Goal: Task Accomplishment & Management: Manage account settings

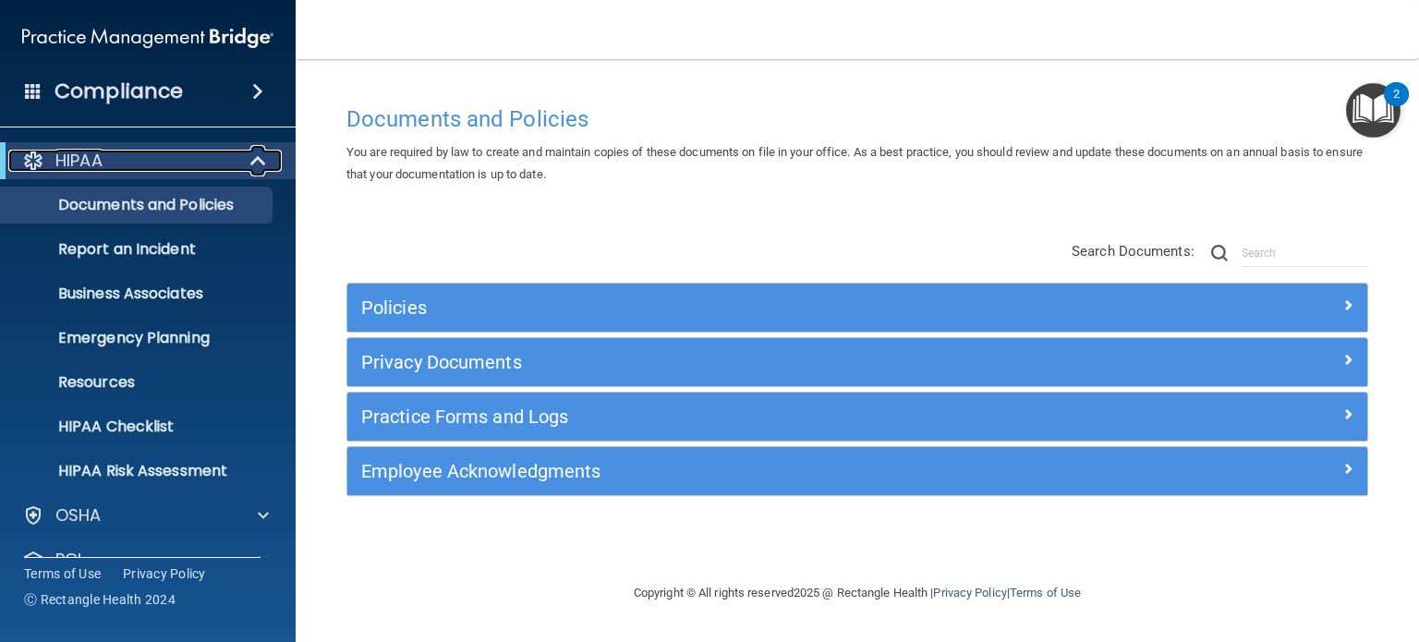
click at [255, 158] on span at bounding box center [260, 161] width 16 height 22
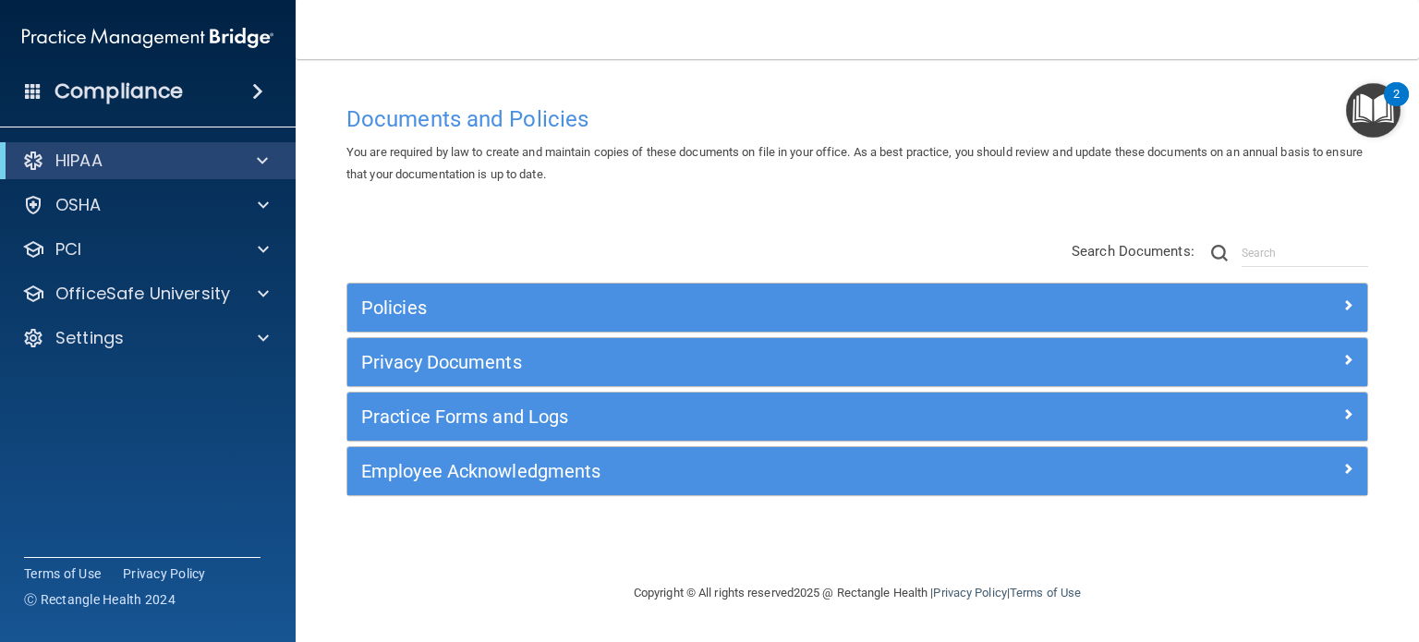
click at [262, 94] on span at bounding box center [257, 91] width 11 height 22
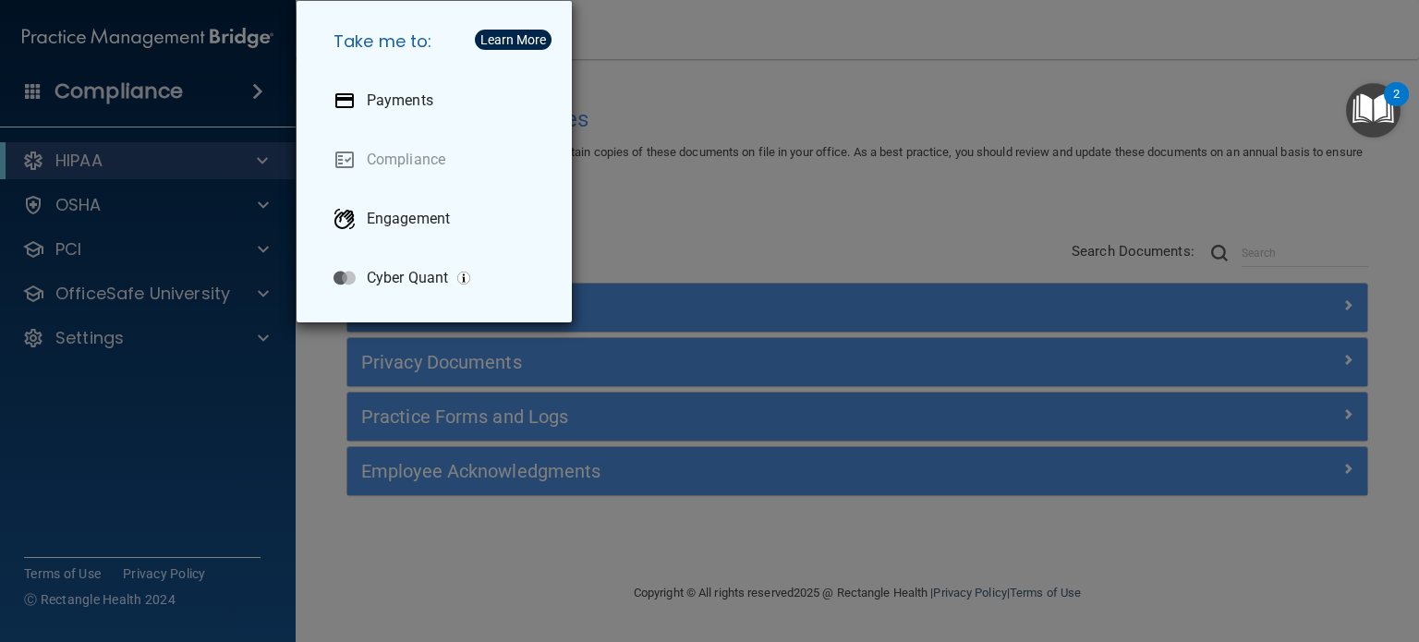
click at [724, 72] on div "Take me to: Payments Compliance Engagement Cyber Quant" at bounding box center [709, 321] width 1419 height 642
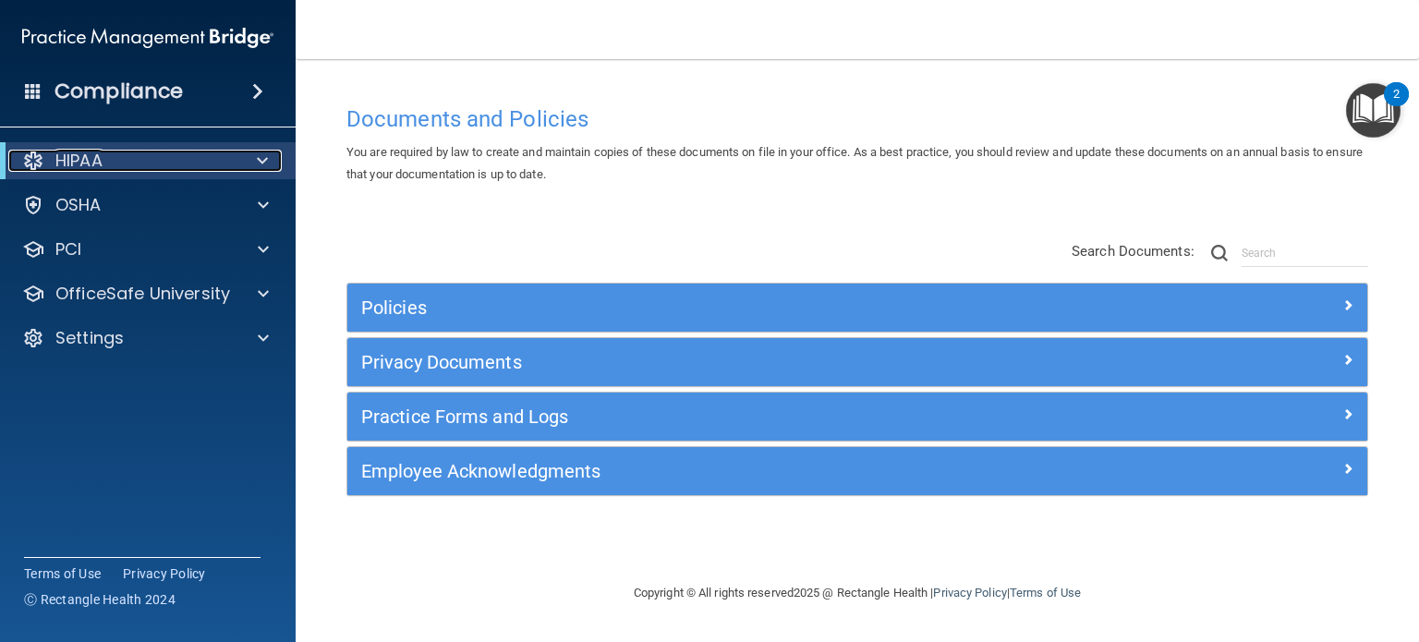
click at [264, 161] on span at bounding box center [262, 161] width 11 height 22
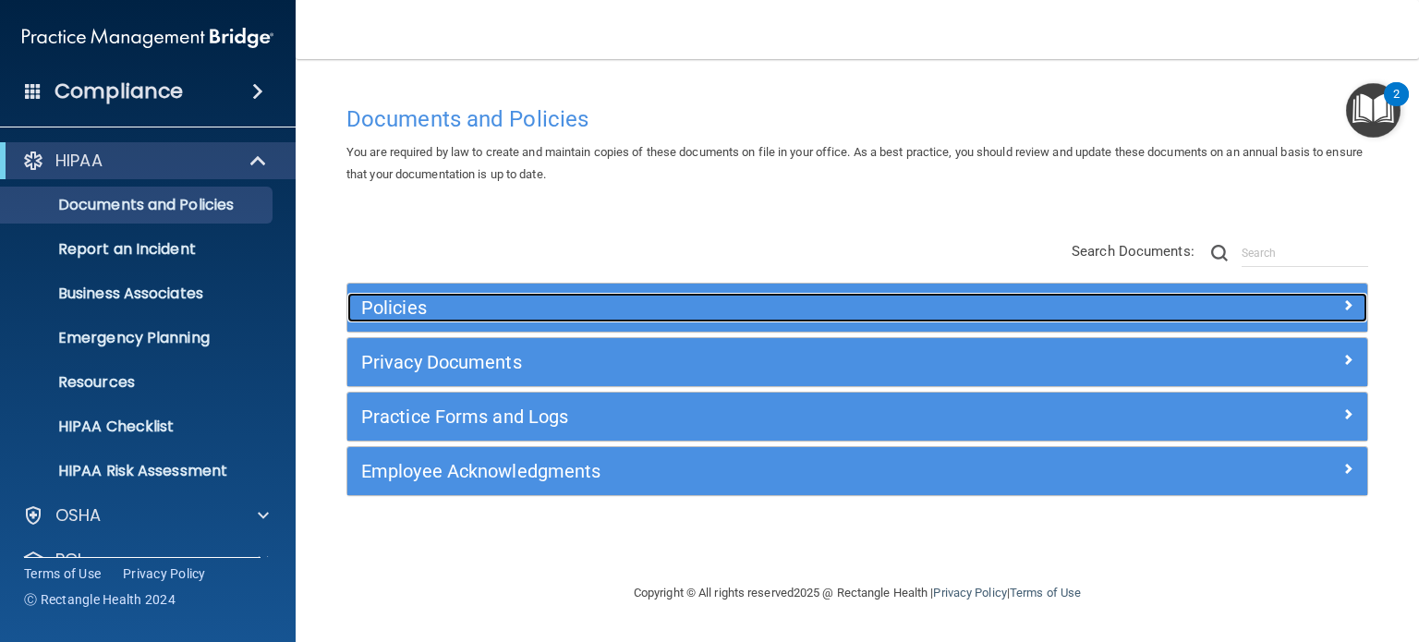
click at [418, 301] on h5 "Policies" at bounding box center [729, 307] width 737 height 20
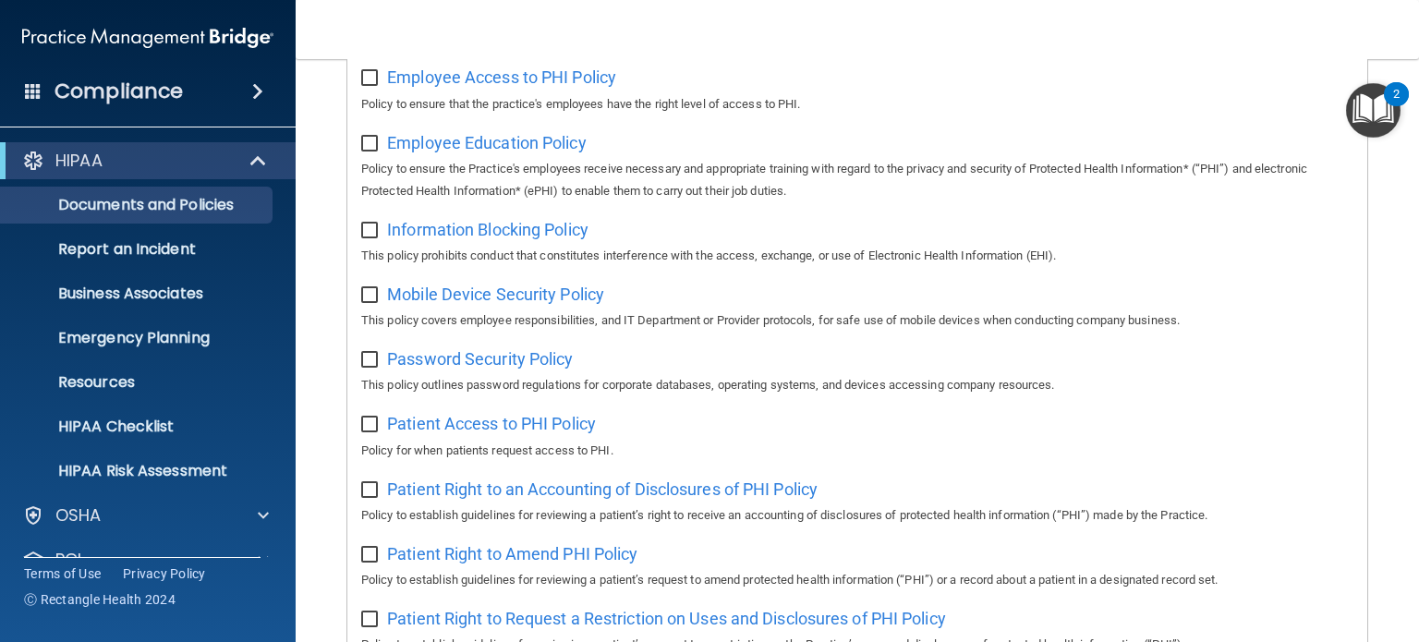
scroll to position [924, 0]
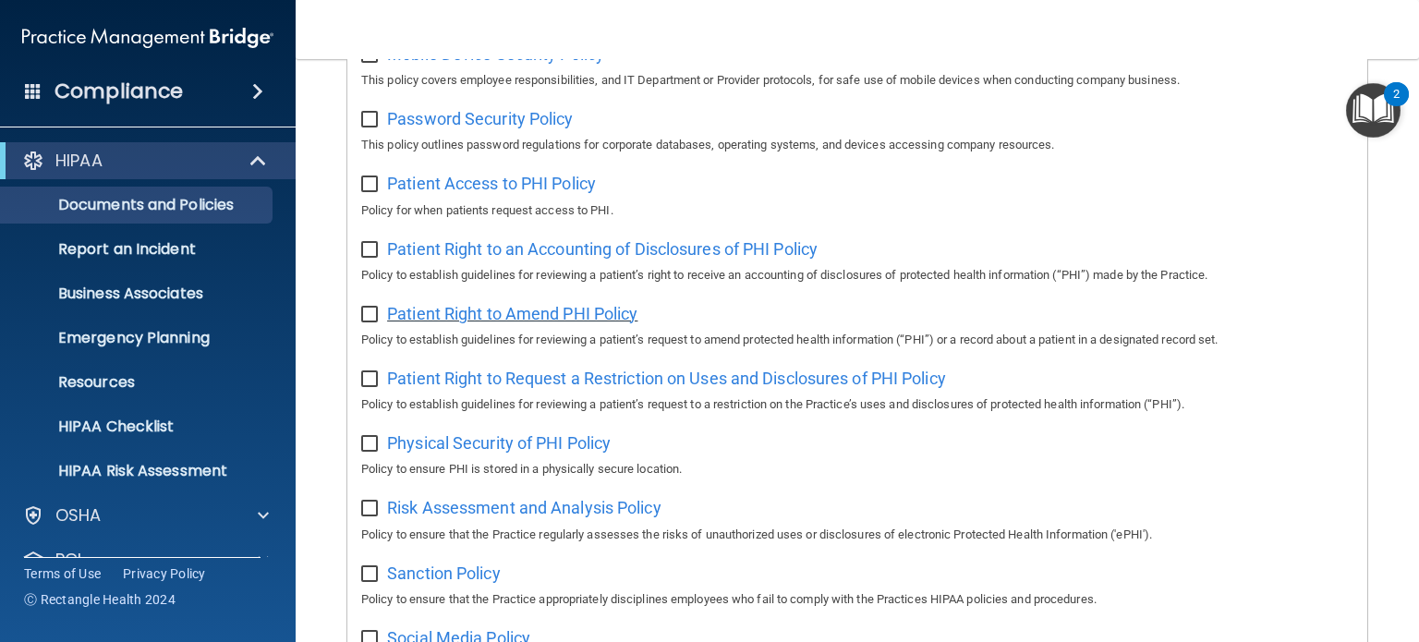
click at [486, 323] on span "Patient Right to Amend PHI Policy" at bounding box center [512, 313] width 250 height 19
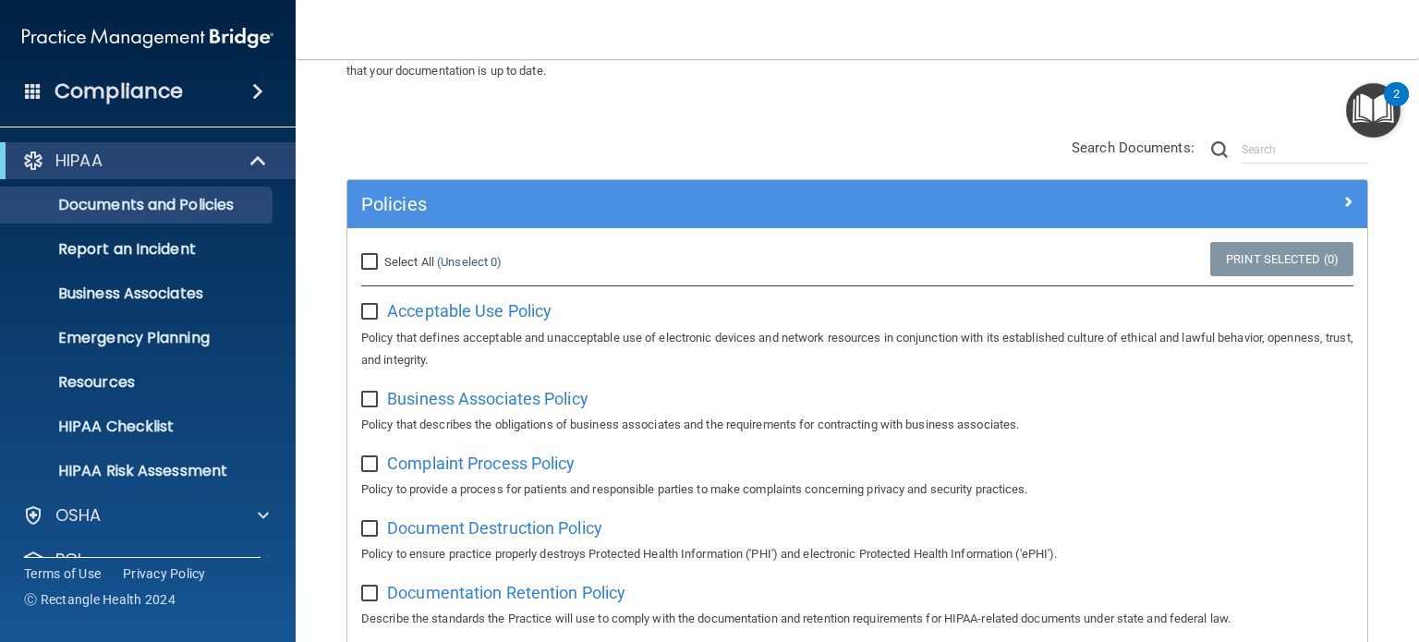
scroll to position [92, 0]
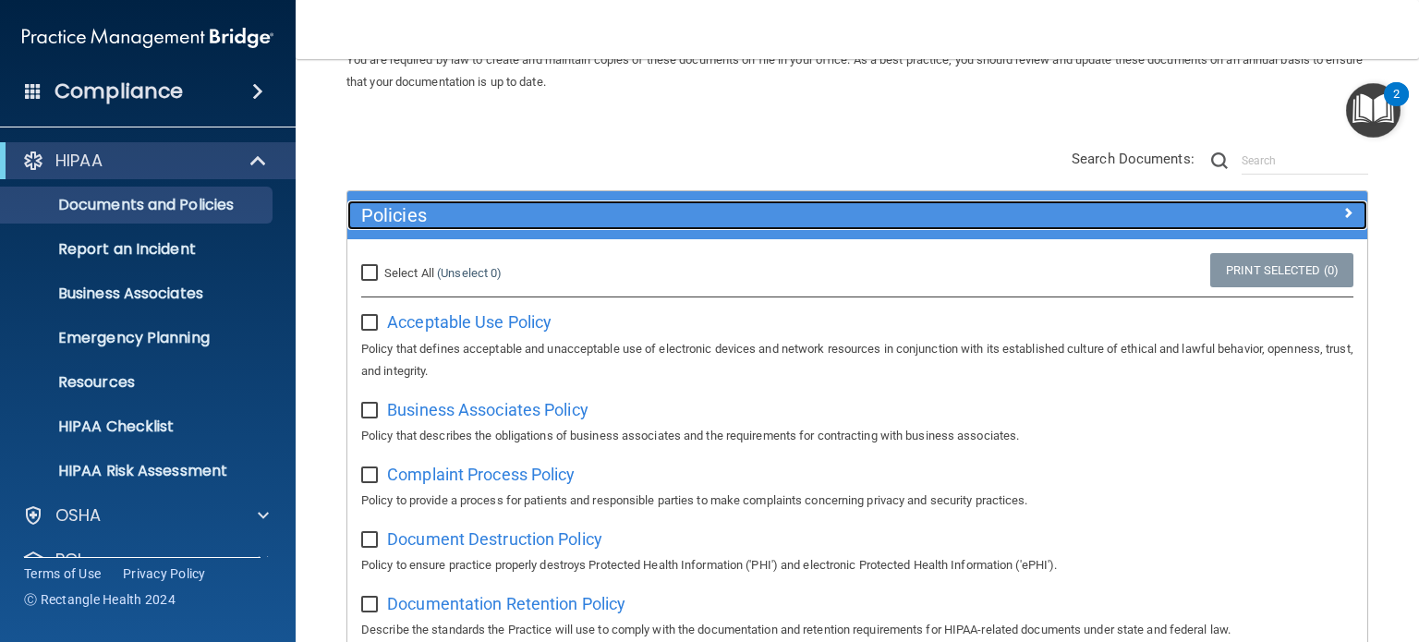
click at [472, 212] on h5 "Policies" at bounding box center [729, 215] width 737 height 20
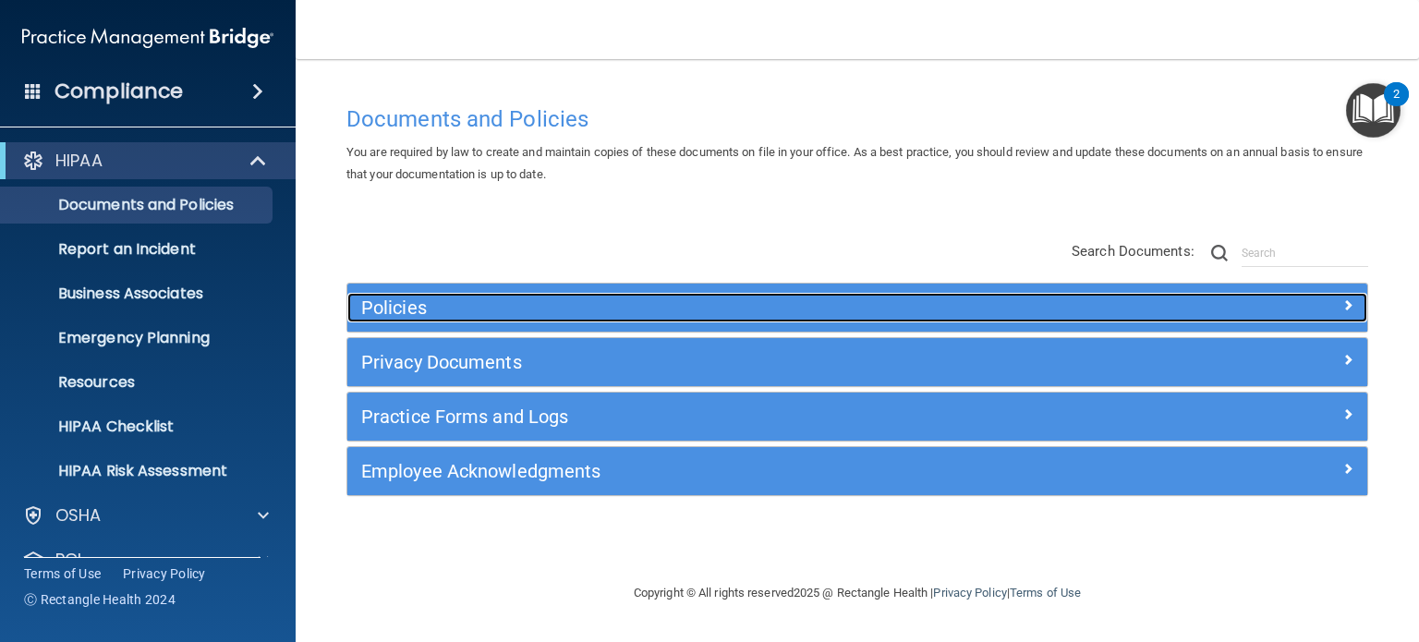
scroll to position [0, 0]
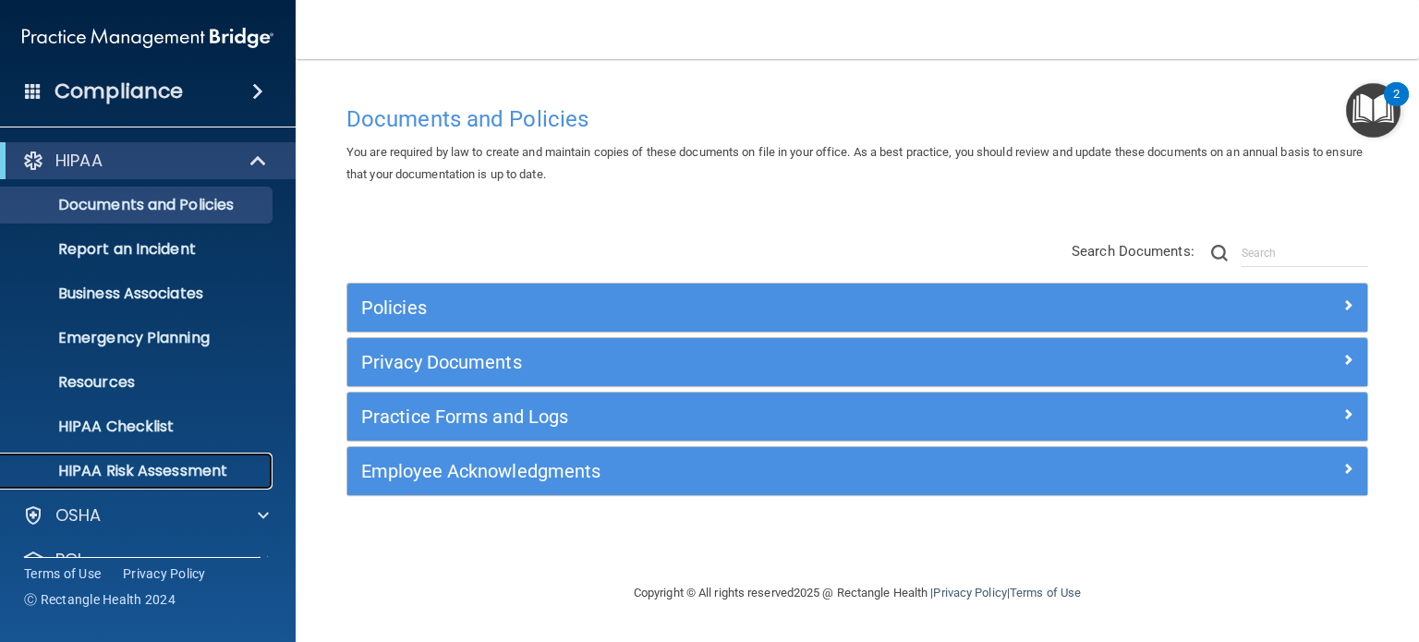
click at [188, 470] on p "HIPAA Risk Assessment" at bounding box center [138, 471] width 252 height 18
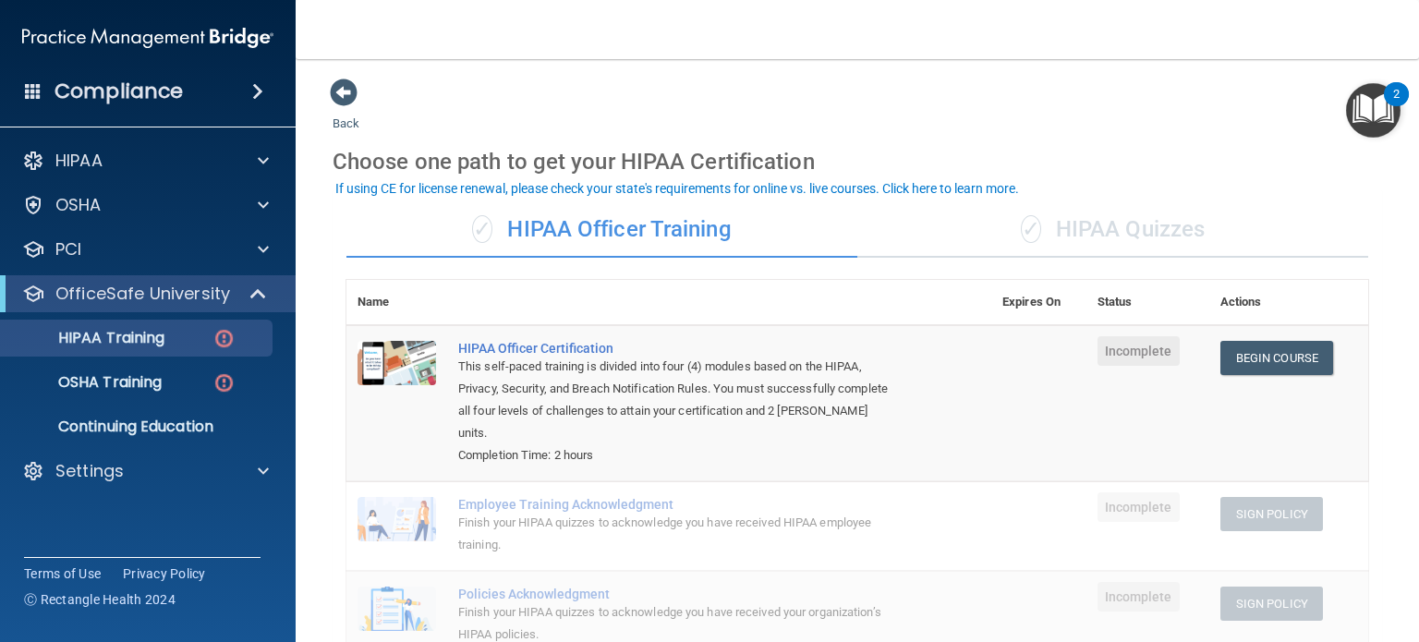
click at [1098, 238] on div "✓ HIPAA Quizzes" at bounding box center [1112, 229] width 511 height 55
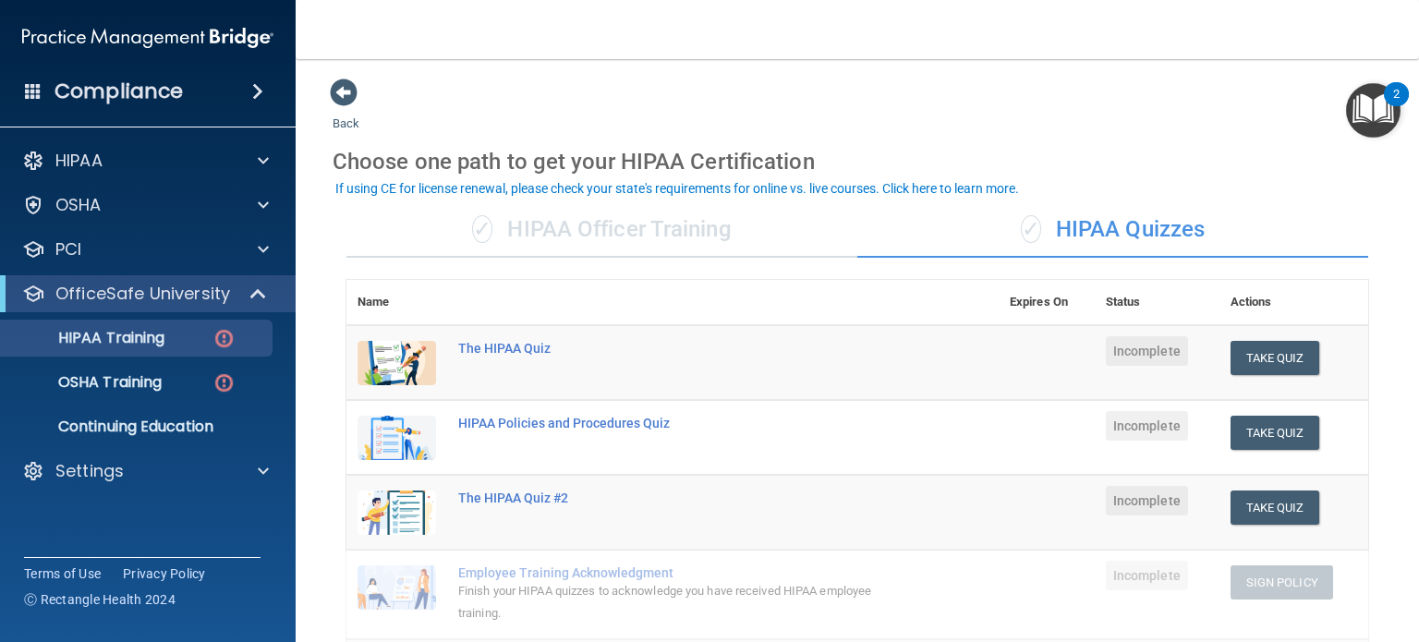
click at [669, 231] on div "✓ HIPAA Officer Training" at bounding box center [601, 229] width 511 height 55
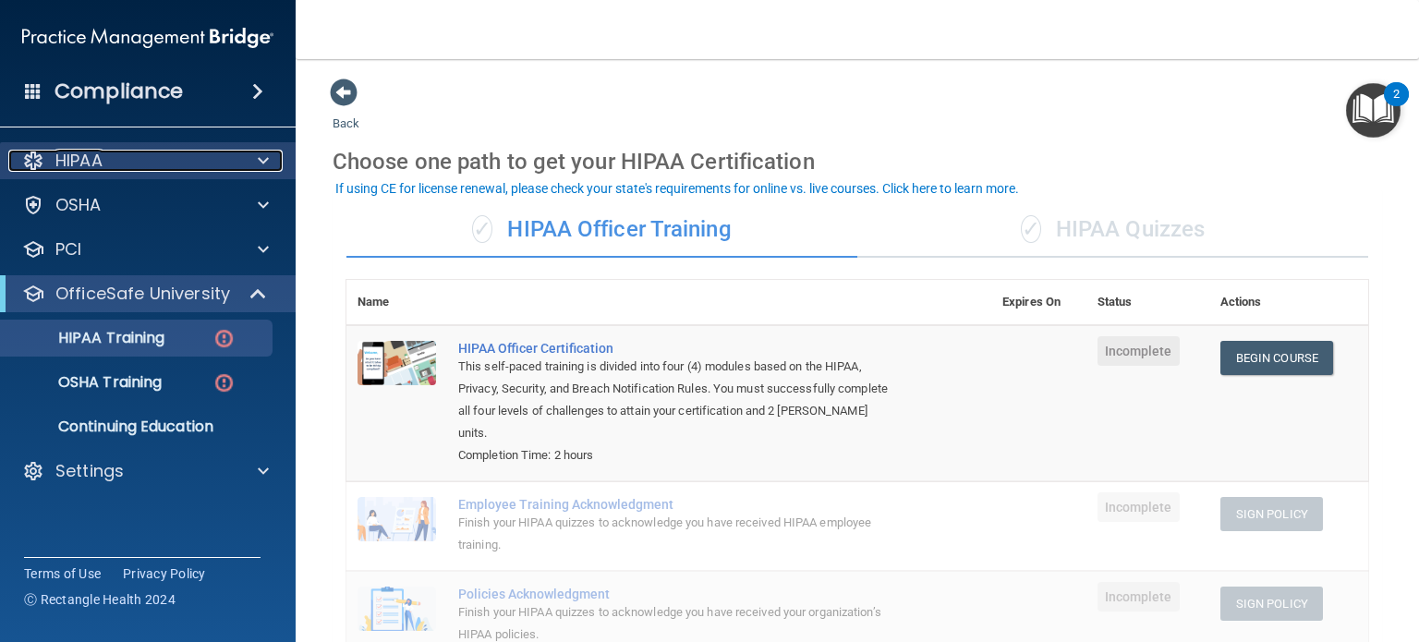
click at [237, 161] on div at bounding box center [260, 161] width 46 height 22
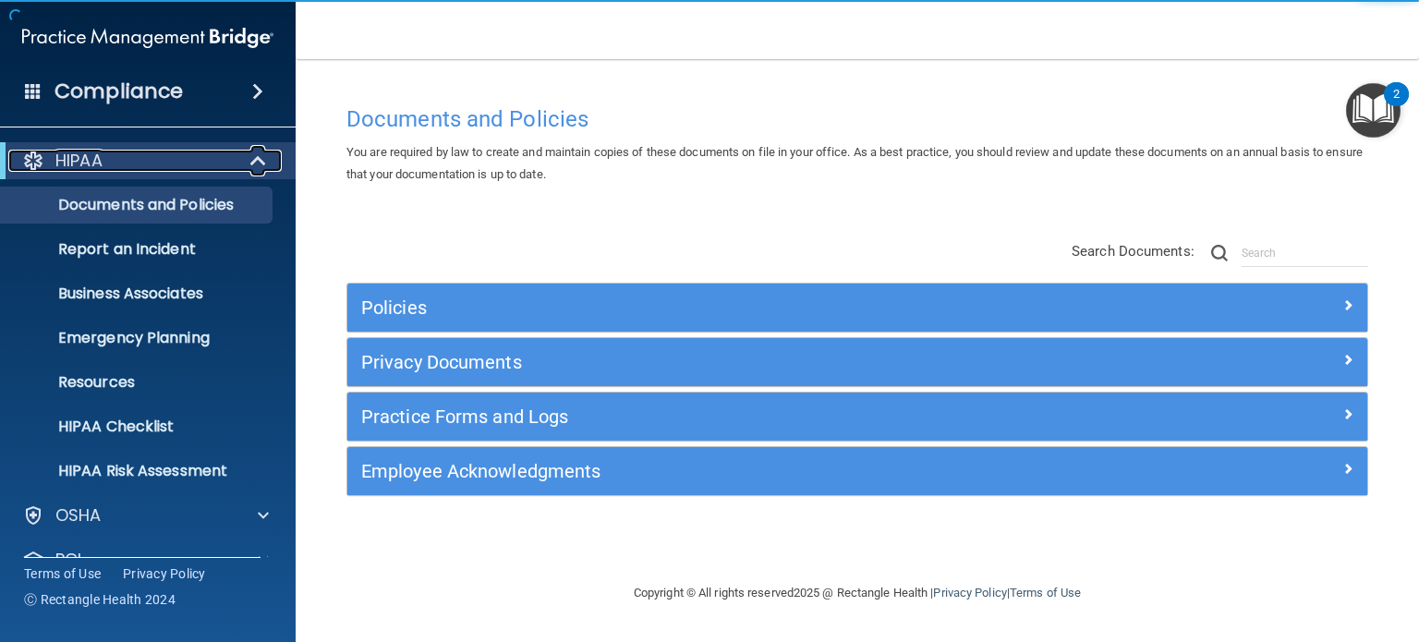
click at [262, 159] on span at bounding box center [260, 161] width 16 height 22
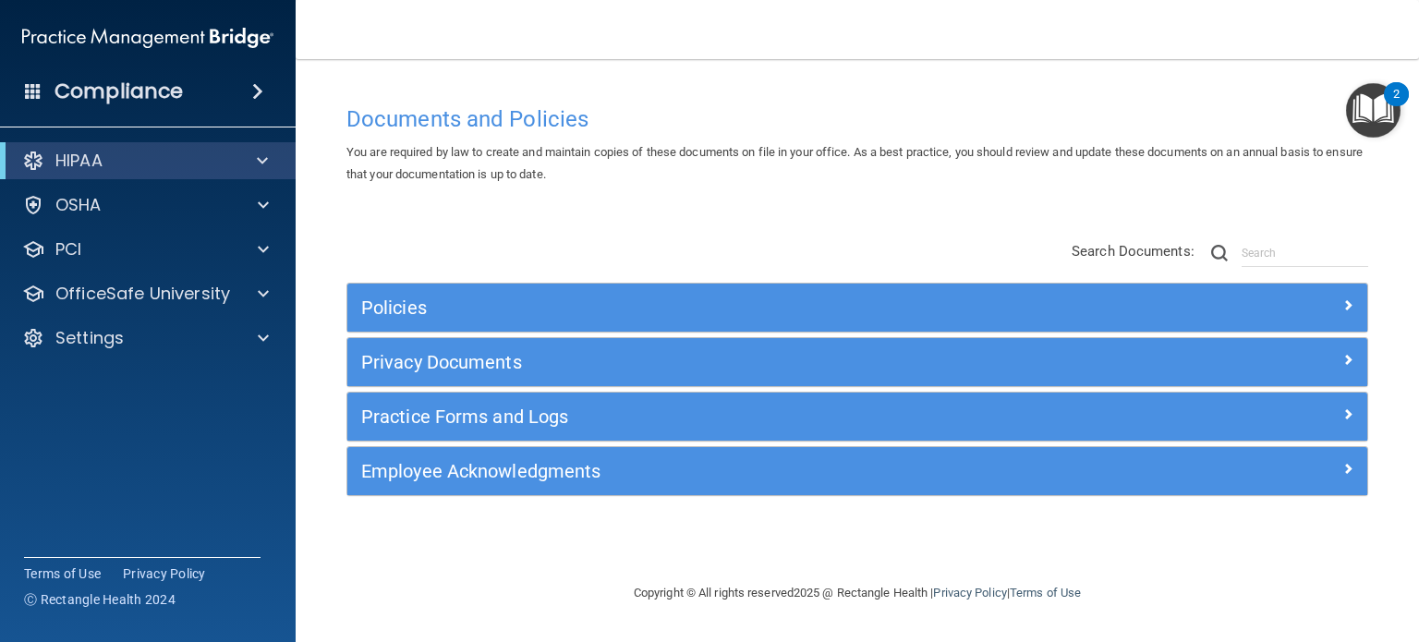
click at [261, 91] on span at bounding box center [257, 91] width 11 height 22
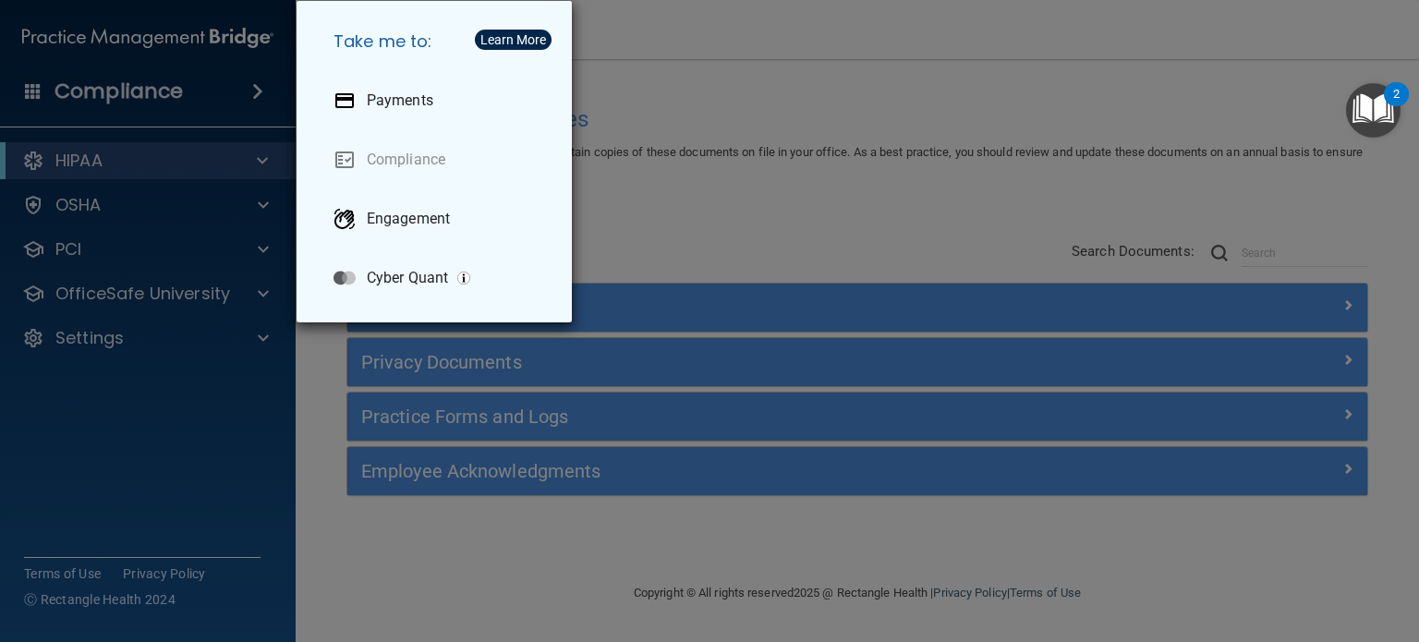
click at [690, 65] on div "Take me to: Payments Compliance Engagement Cyber Quant" at bounding box center [709, 321] width 1419 height 642
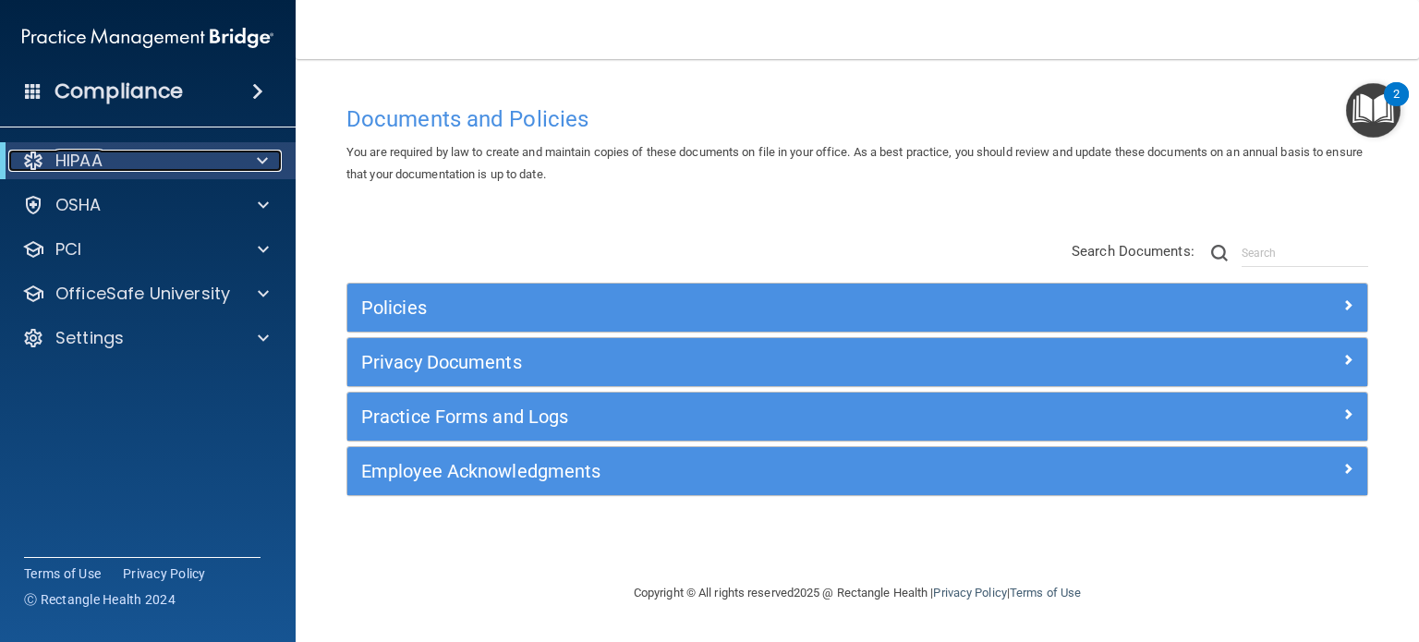
click at [270, 164] on div at bounding box center [258, 161] width 45 height 22
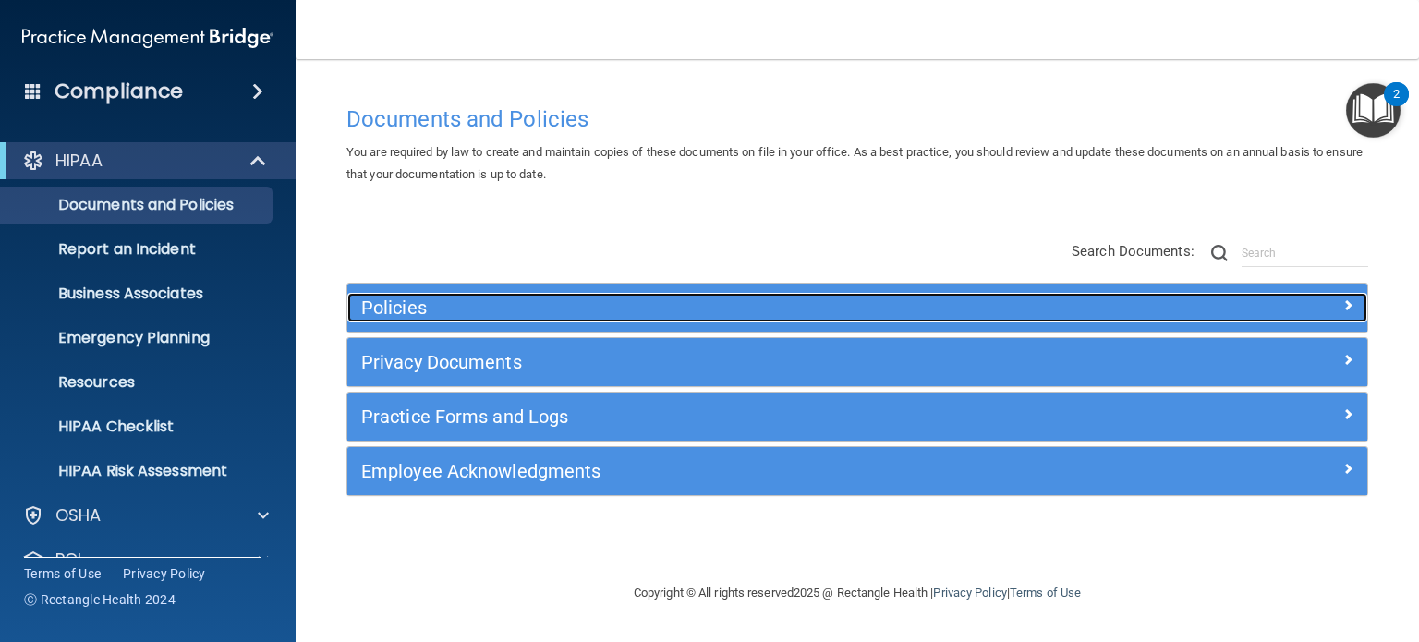
click at [419, 295] on div "Policies" at bounding box center [729, 308] width 765 height 30
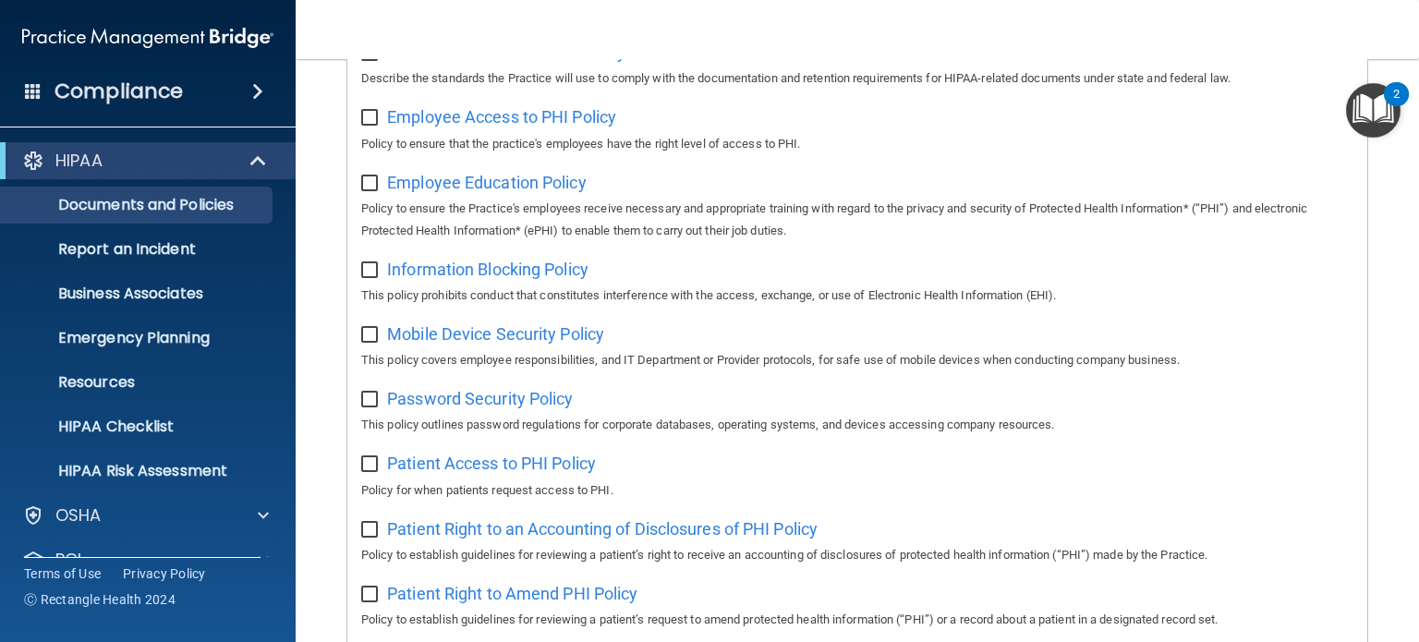
scroll to position [647, 0]
click at [504, 273] on span "Information Blocking Policy" at bounding box center [487, 266] width 201 height 19
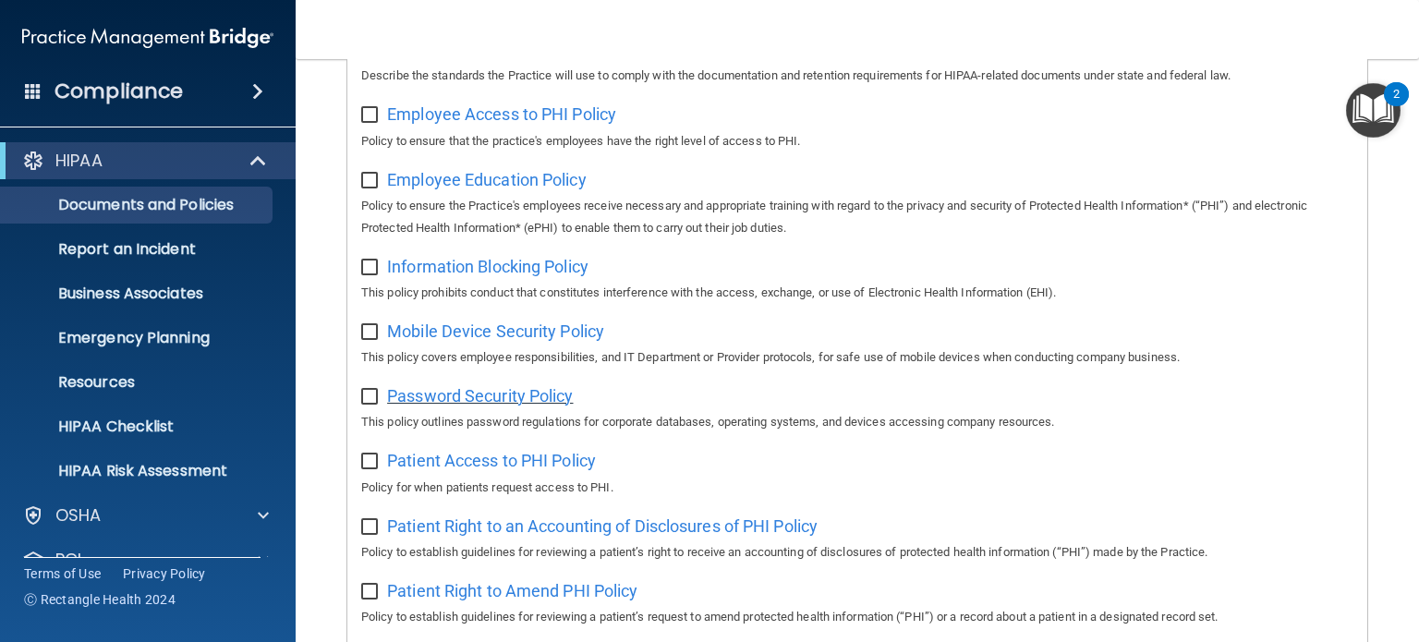
click at [436, 395] on span "Password Security Policy" at bounding box center [480, 395] width 186 height 19
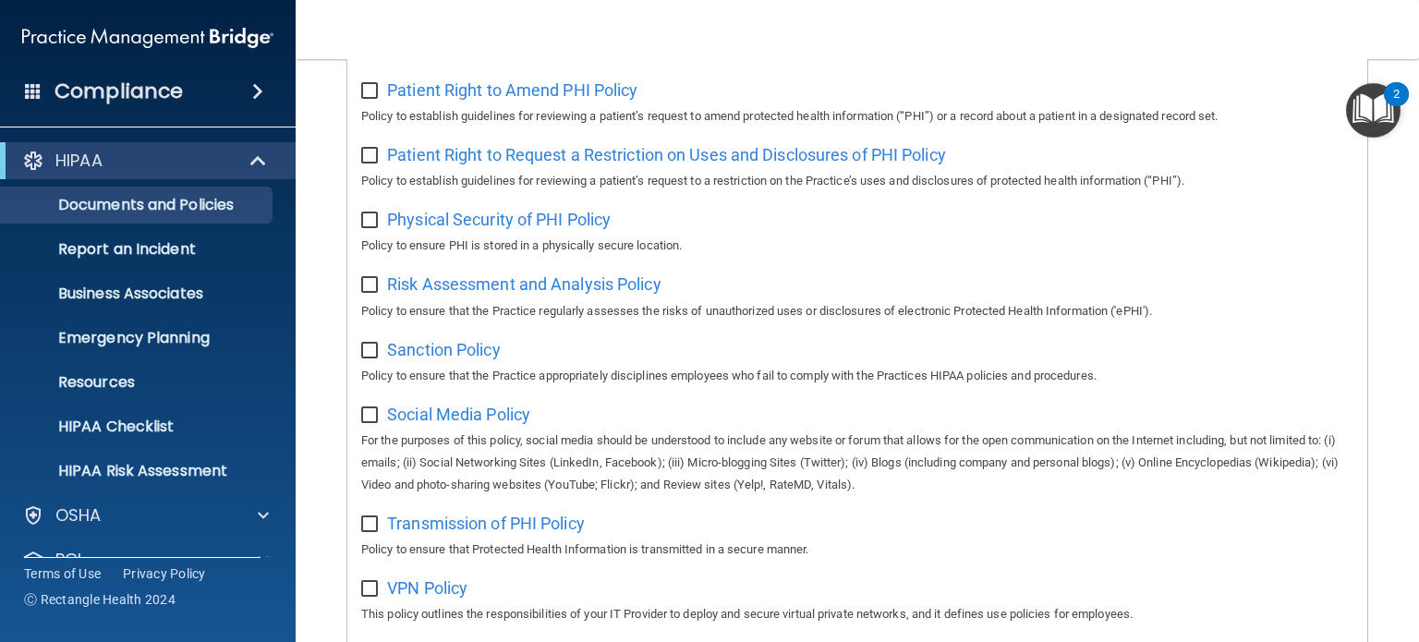
scroll to position [1293, 0]
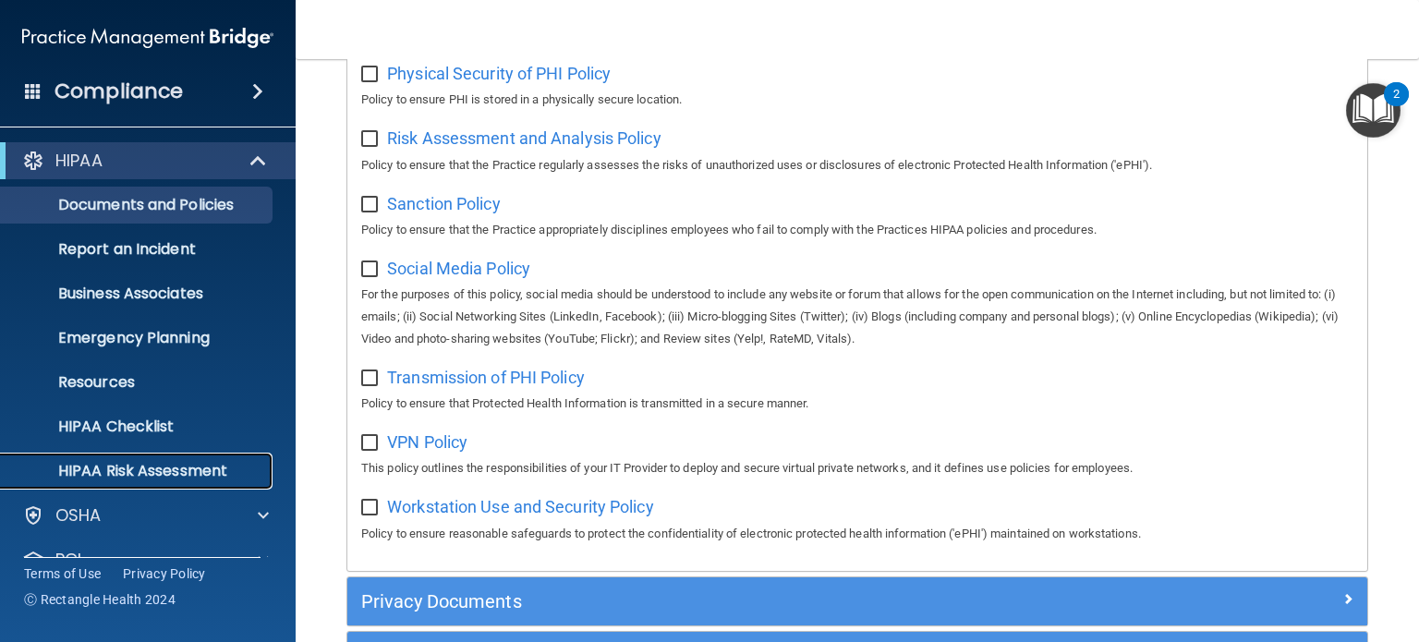
click at [185, 462] on p "HIPAA Risk Assessment" at bounding box center [138, 471] width 252 height 18
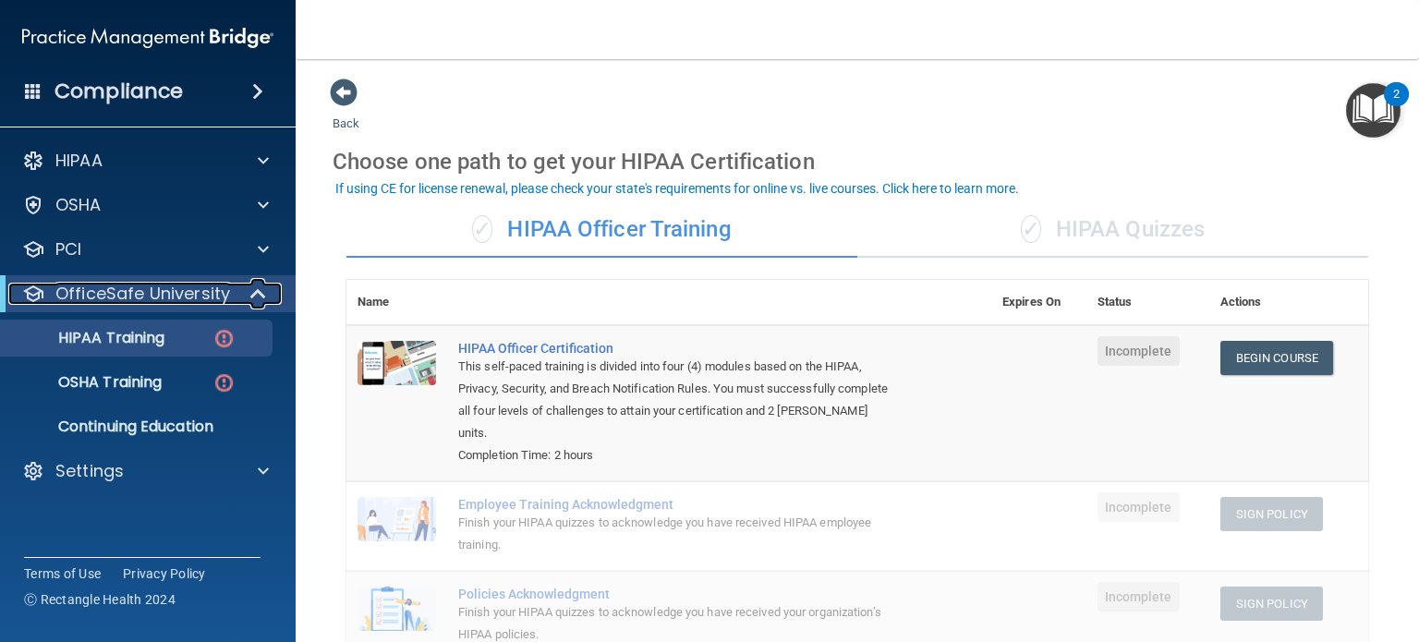
click at [261, 291] on span at bounding box center [260, 294] width 16 height 22
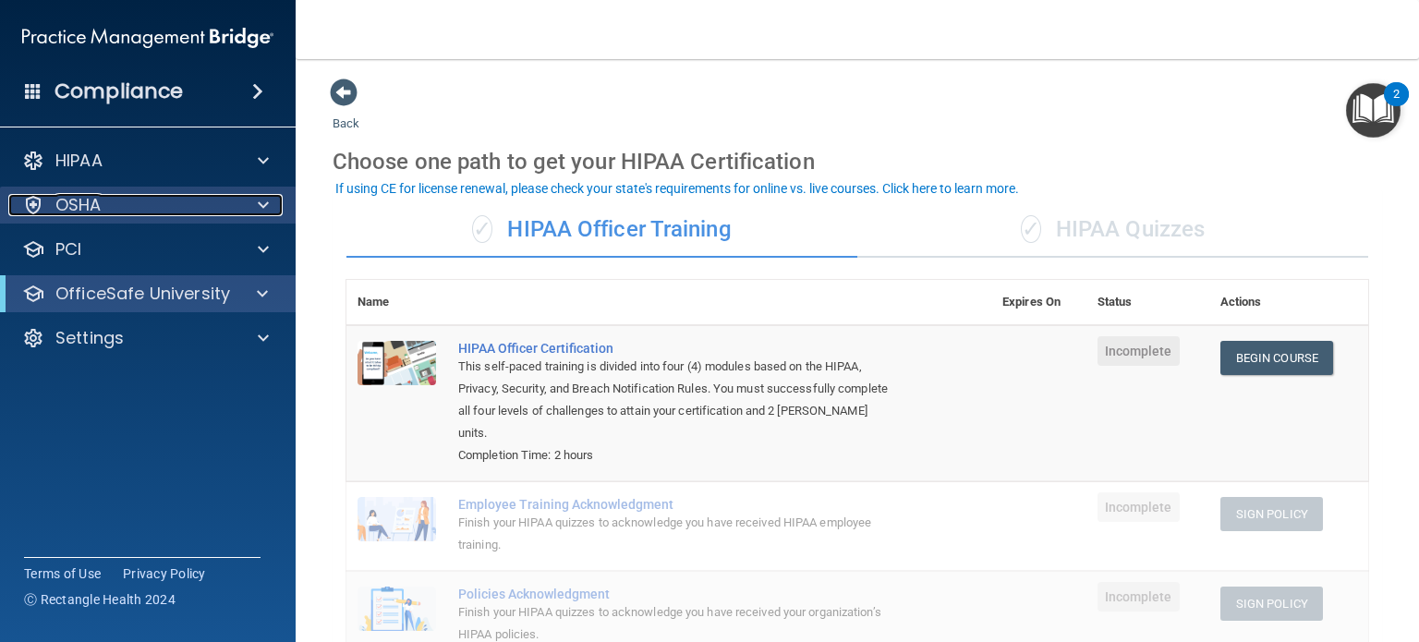
click at [270, 203] on div at bounding box center [260, 205] width 46 height 22
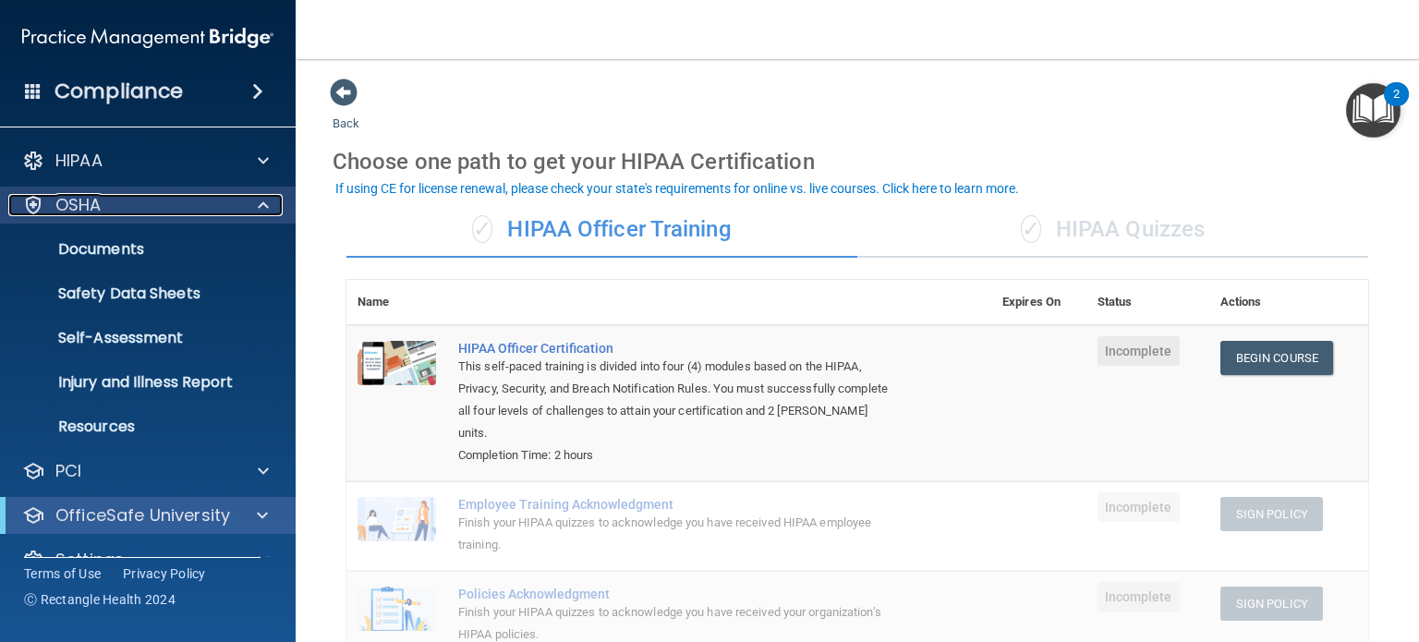
click at [272, 203] on div at bounding box center [260, 205] width 46 height 22
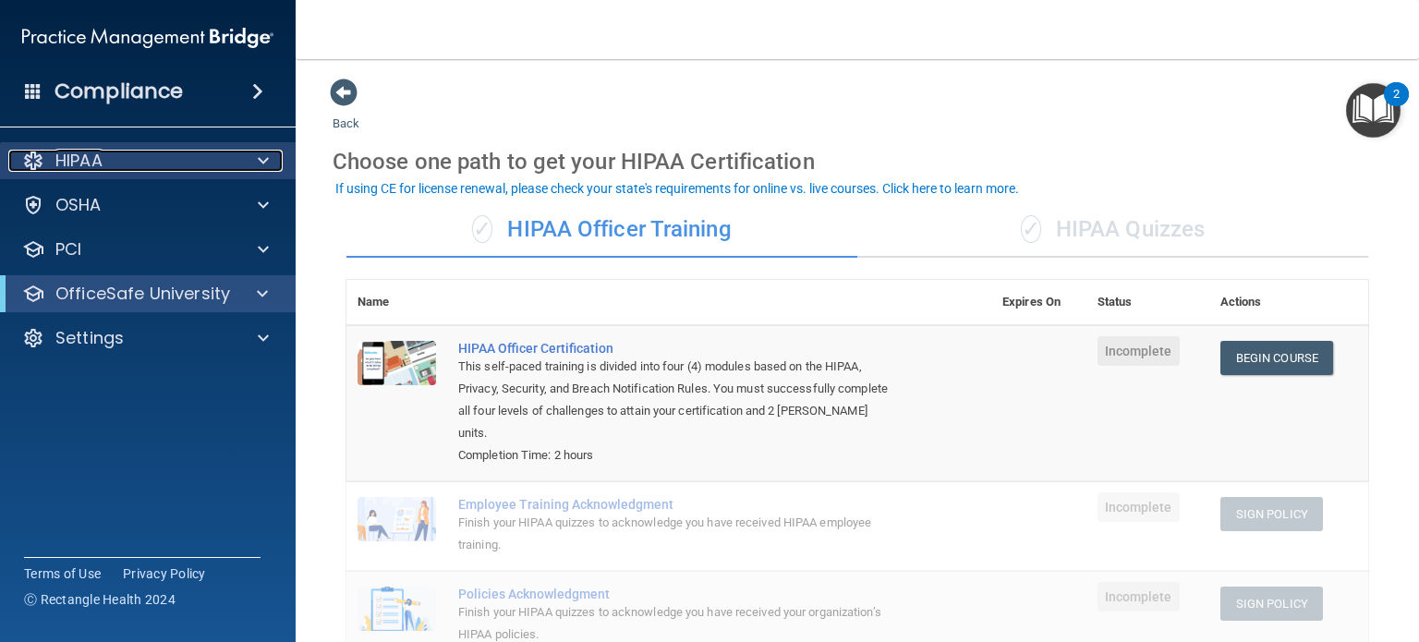
click at [260, 165] on span at bounding box center [263, 161] width 11 height 22
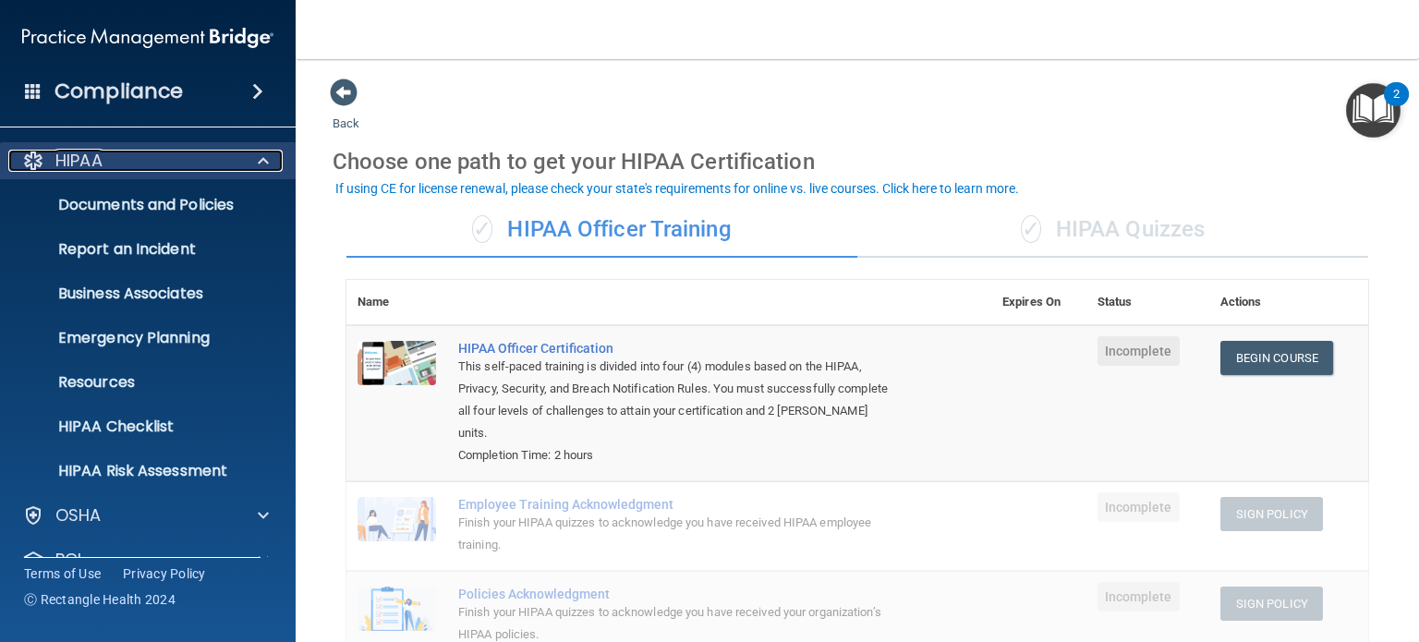
click at [264, 160] on span at bounding box center [263, 161] width 11 height 22
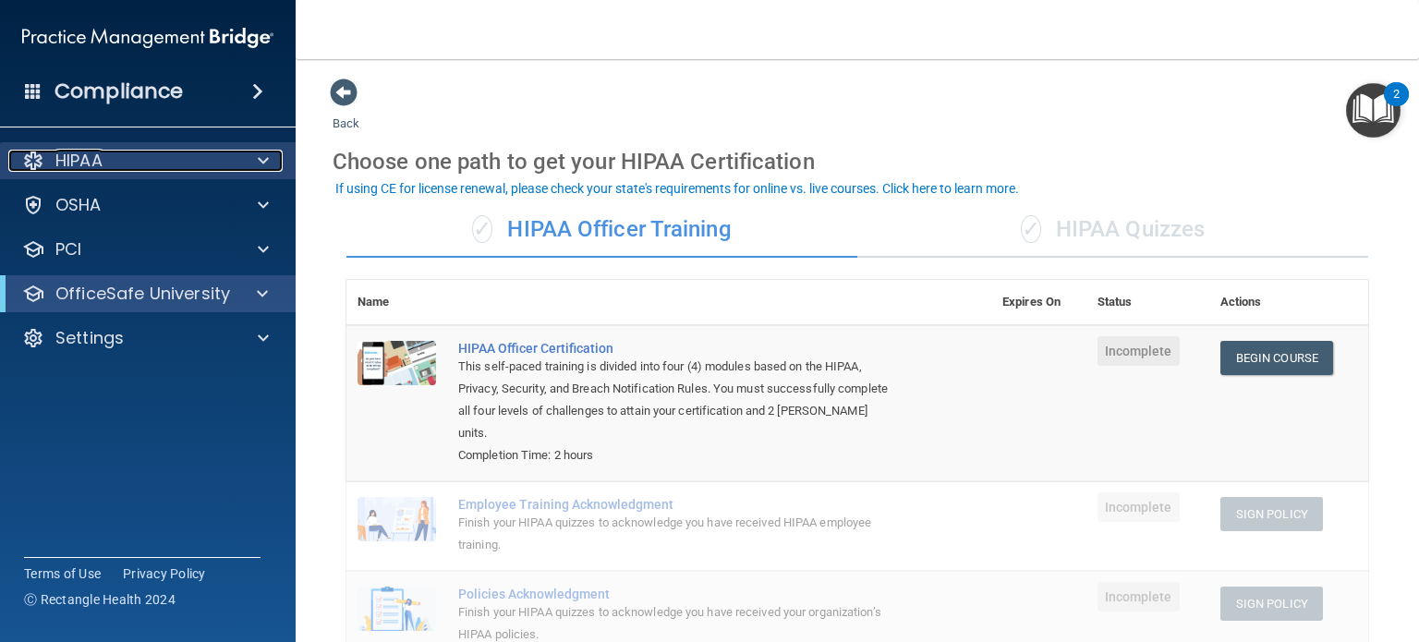
click at [264, 160] on span at bounding box center [263, 161] width 11 height 22
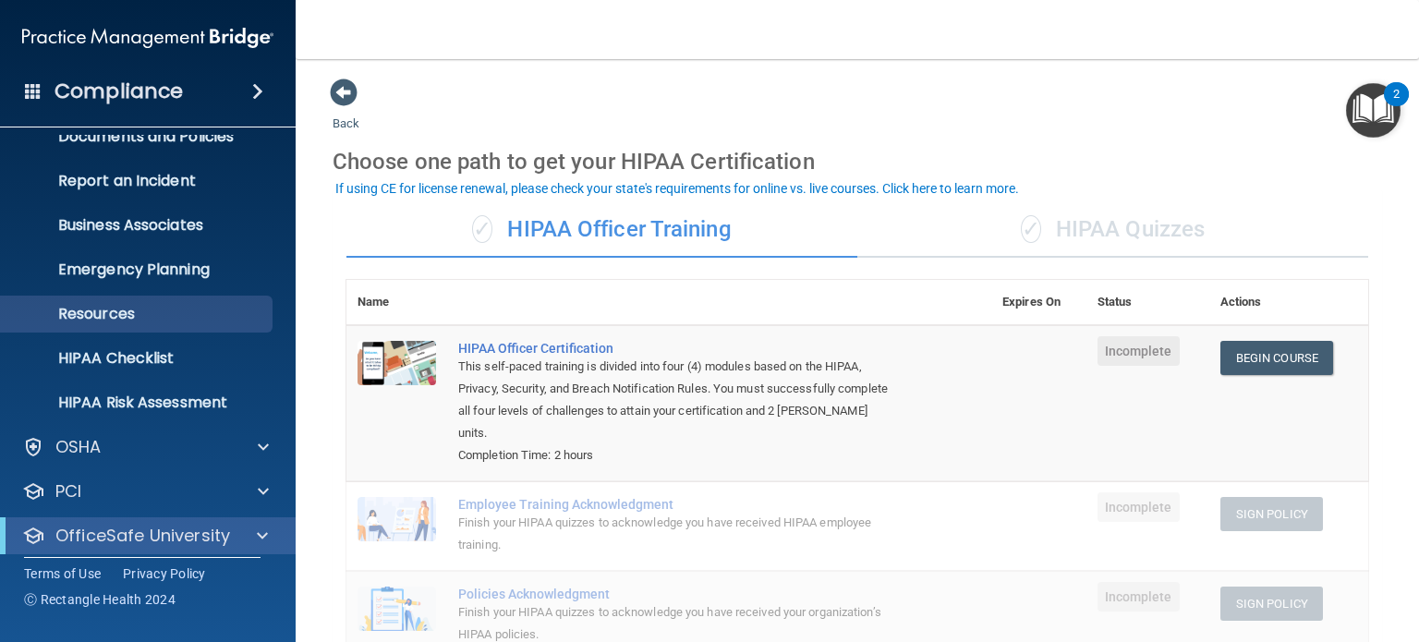
scroll to position [124, 0]
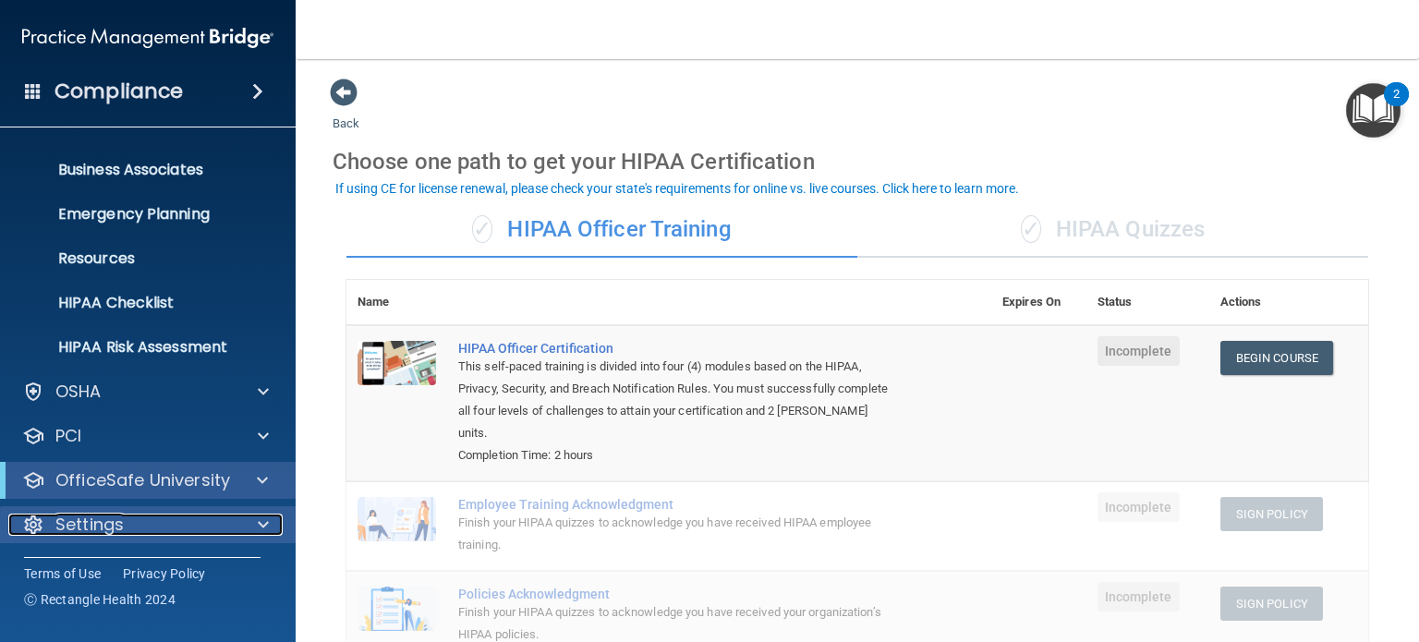
click at [233, 519] on div "Settings" at bounding box center [122, 525] width 229 height 22
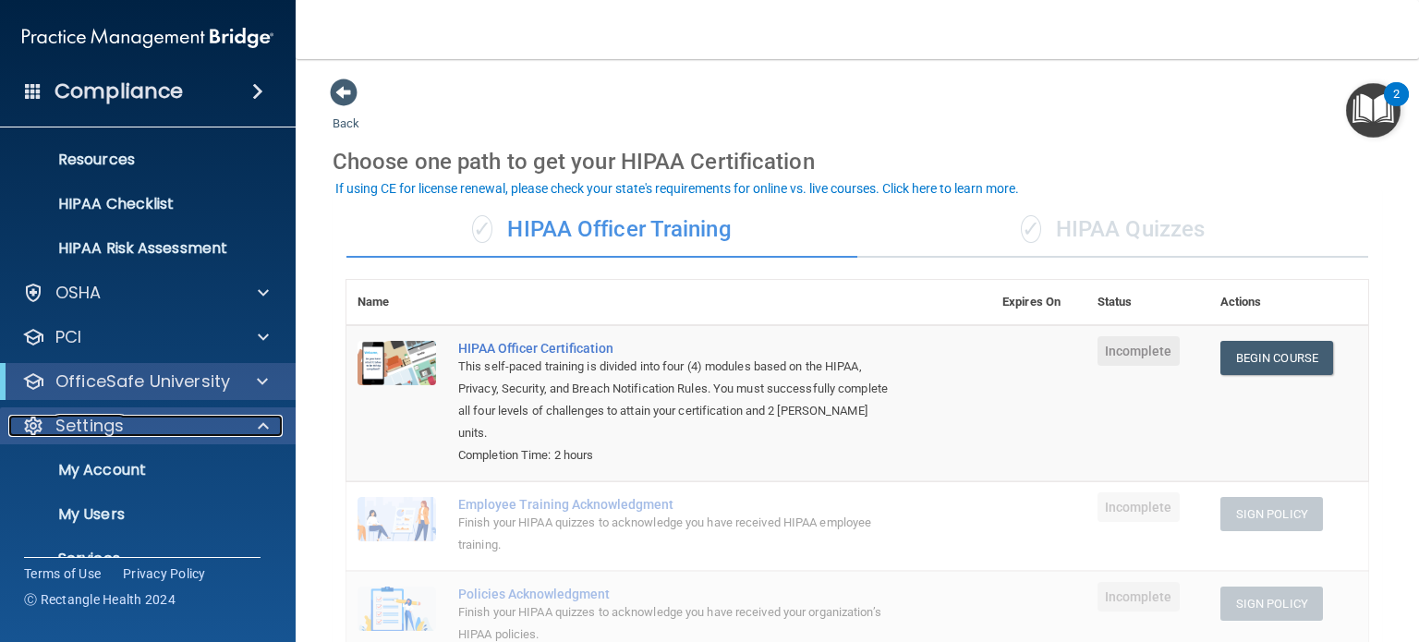
scroll to position [301, 0]
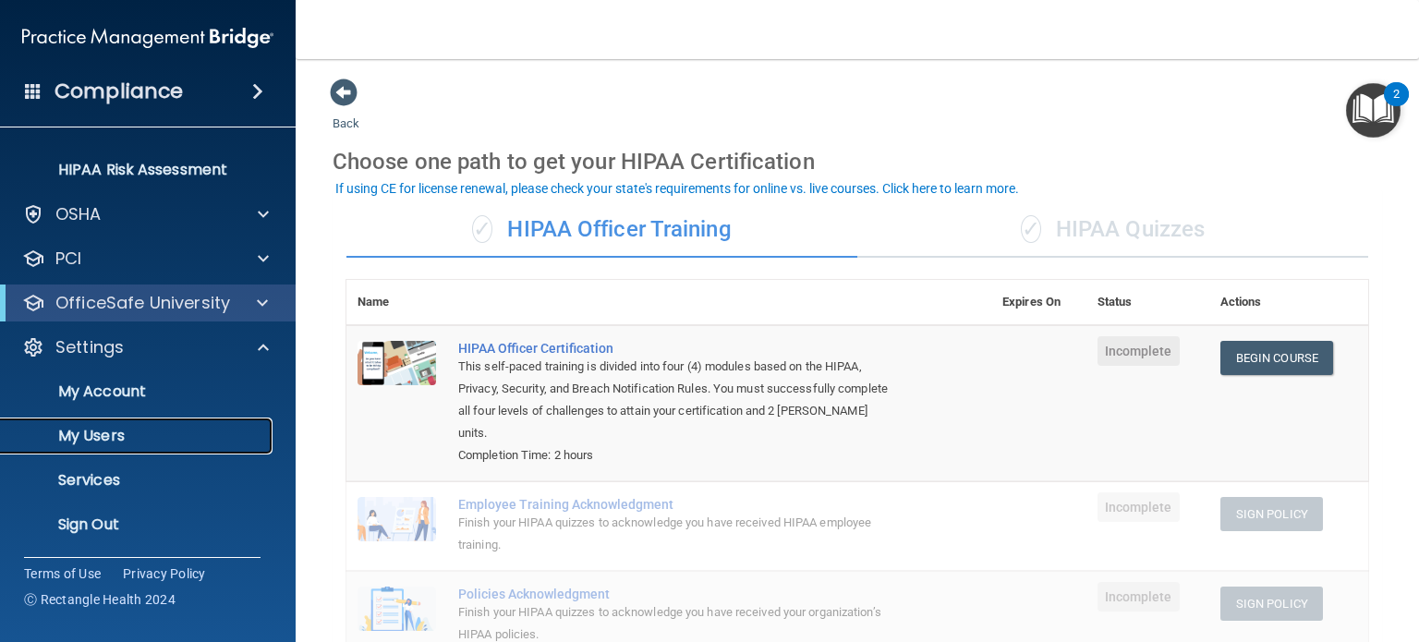
click at [100, 427] on p "My Users" at bounding box center [138, 436] width 252 height 18
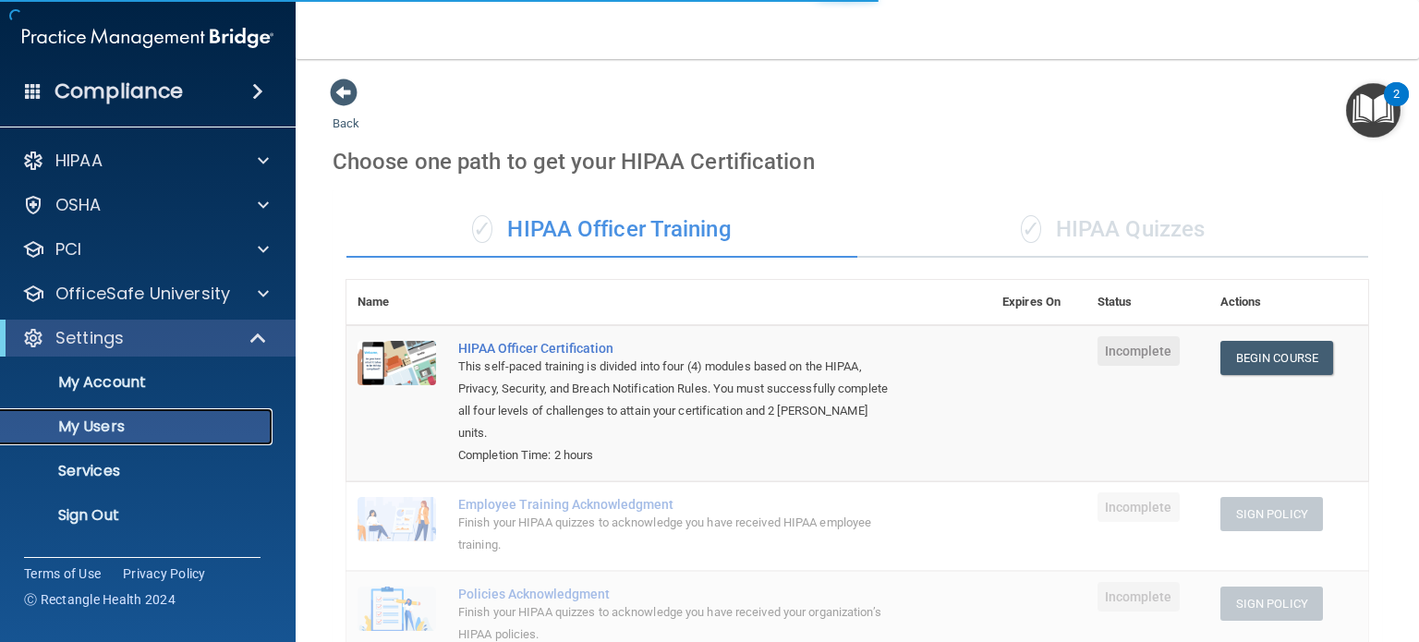
select select "20"
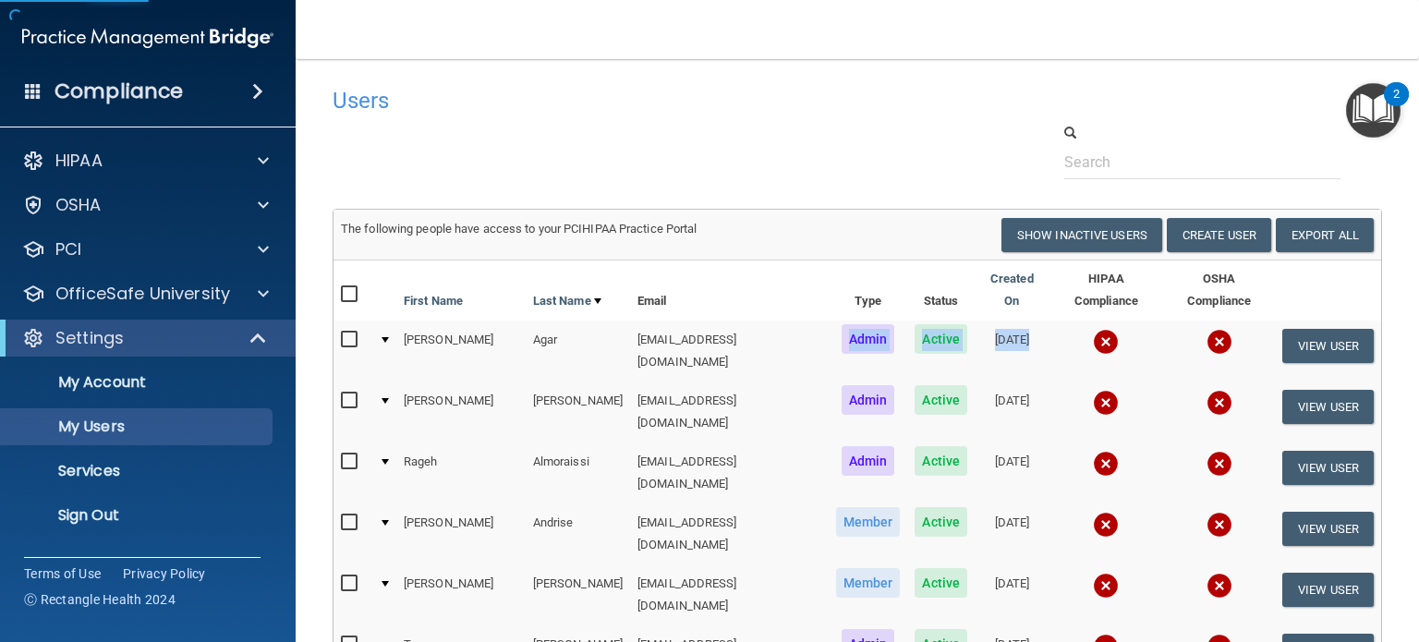
drag, startPoint x: 807, startPoint y: 321, endPoint x: 1042, endPoint y: 329, distance: 234.8
click at [1042, 329] on tr "Jason Agar jagar@rectanglehealth.com Admin Active 06/21/2022 View User" at bounding box center [858, 351] width 1048 height 61
click at [764, 350] on td "jagar@rectanglehealth.com" at bounding box center [729, 351] width 199 height 61
click at [1031, 235] on button "Show Inactive Users" at bounding box center [1081, 235] width 161 height 34
select select "20"
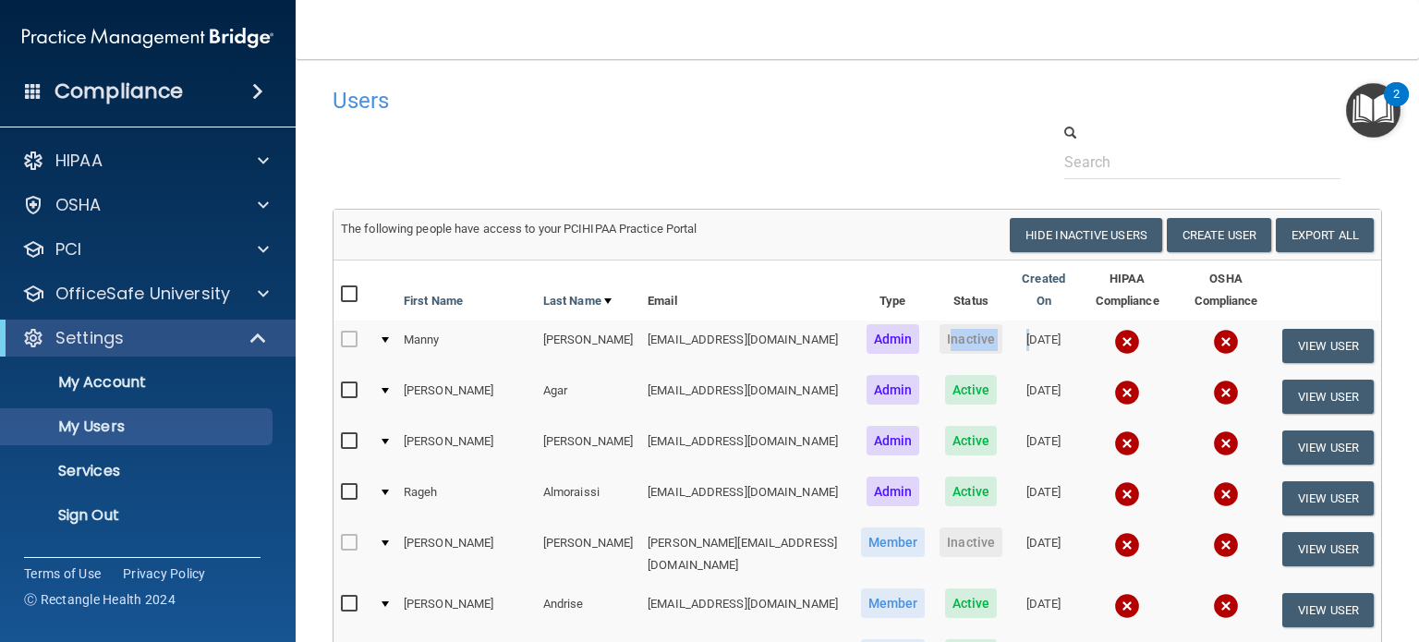
drag, startPoint x: 893, startPoint y: 337, endPoint x: 963, endPoint y: 338, distance: 69.3
click at [963, 338] on tr "Manny Adams madams@rectanglehealth.com Admin Inactive 07/14/2022 View User" at bounding box center [858, 346] width 1048 height 51
click at [1067, 236] on button "Hide Inactive Users" at bounding box center [1086, 235] width 152 height 34
select select "20"
